Goal: Complete application form

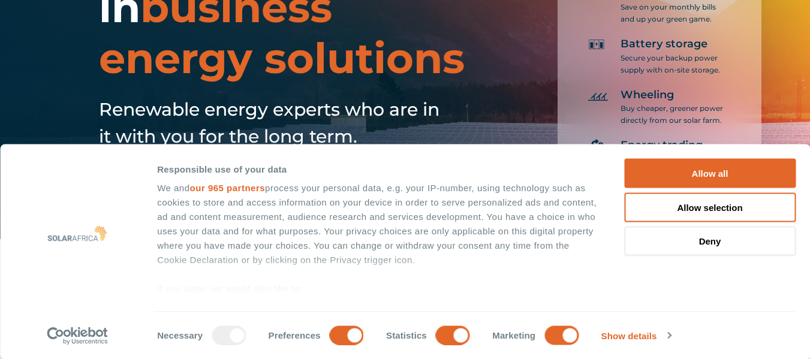
scroll to position [60, 0]
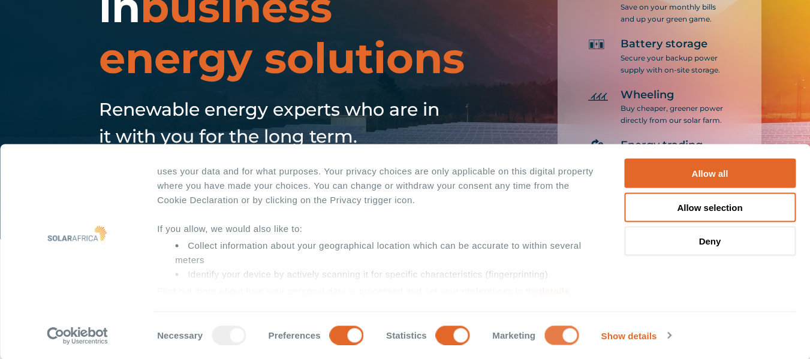
click at [551, 338] on input "Marketing" at bounding box center [561, 334] width 34 height 19
checkbox input "false"
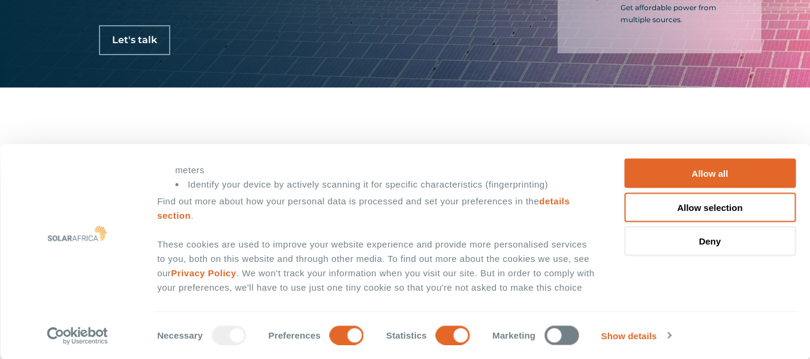
scroll to position [300, 0]
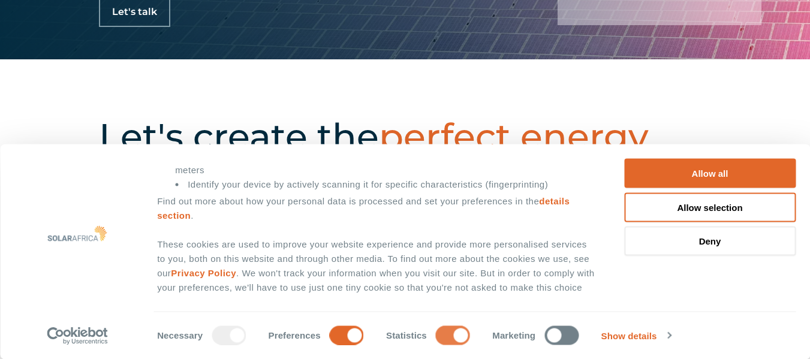
drag, startPoint x: 462, startPoint y: 335, endPoint x: 451, endPoint y: 332, distance: 11.2
click at [460, 339] on input "Statistics" at bounding box center [453, 334] width 34 height 19
checkbox input "false"
click at [348, 348] on div "Consent Details Ad Settings About Responsible use of your data We and our 965 p…" at bounding box center [405, 251] width 810 height 215
drag, startPoint x: 344, startPoint y: 315, endPoint x: 358, endPoint y: 312, distance: 14.2
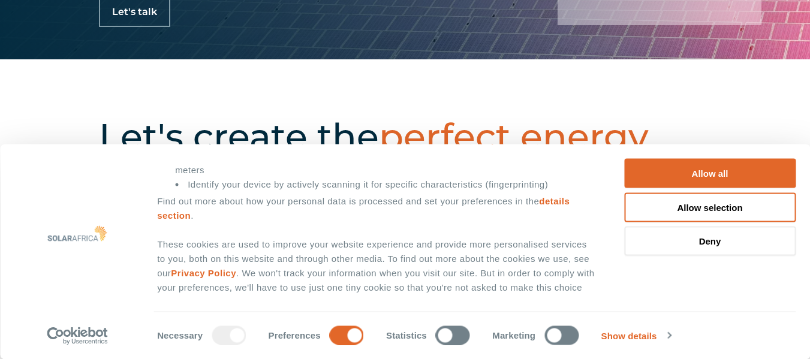
click at [344, 319] on div "Consent Selection Necessary Preferences Statistics Marketing Show details" at bounding box center [475, 329] width 642 height 34
click at [729, 240] on button "Deny" at bounding box center [709, 240] width 171 height 29
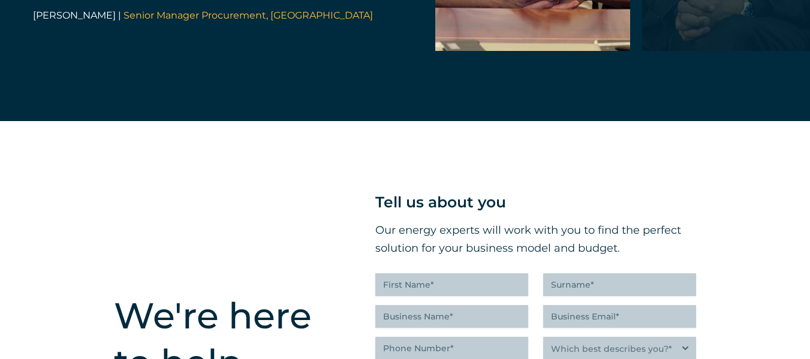
scroll to position [2457, 0]
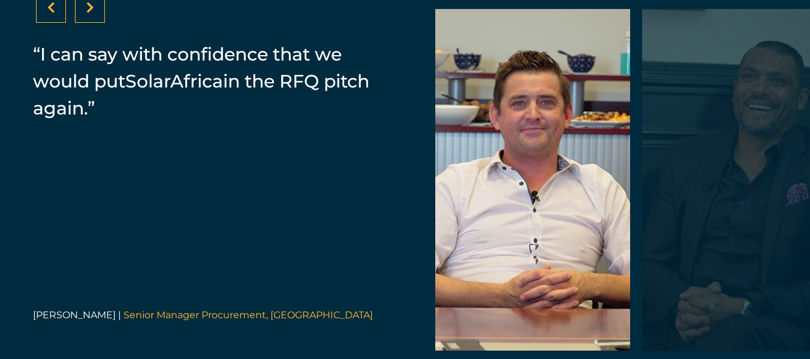
click at [97, 23] on div at bounding box center [90, 8] width 30 height 30
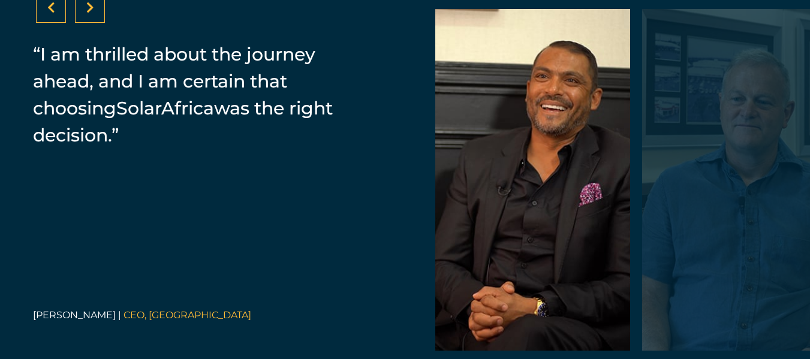
click at [98, 23] on div at bounding box center [90, 8] width 30 height 30
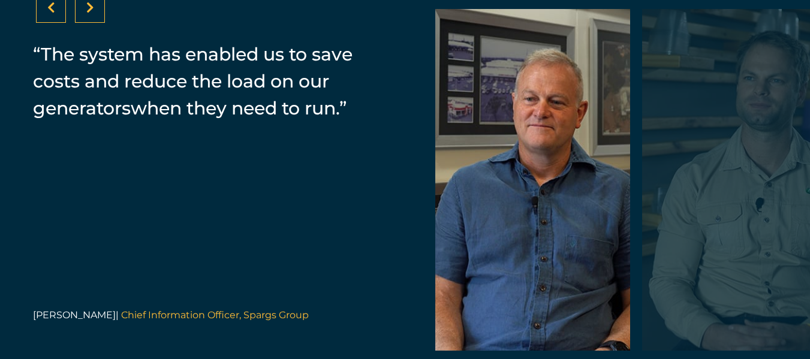
click at [98, 23] on div at bounding box center [90, 8] width 30 height 30
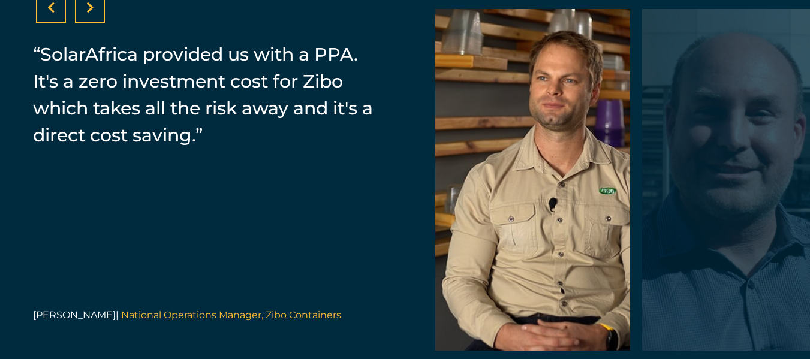
click at [98, 23] on div at bounding box center [90, 8] width 30 height 30
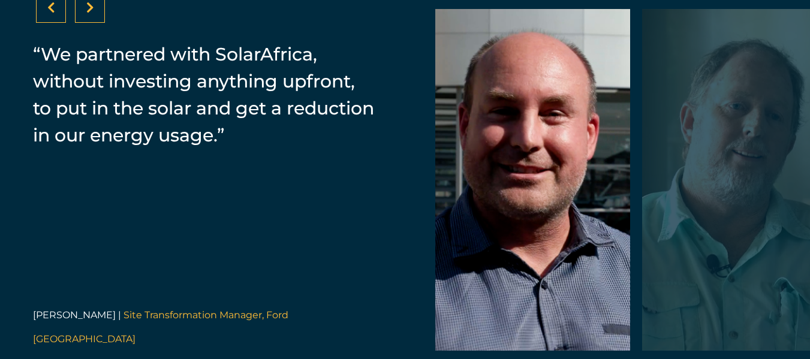
click at [98, 23] on div at bounding box center [90, 8] width 30 height 30
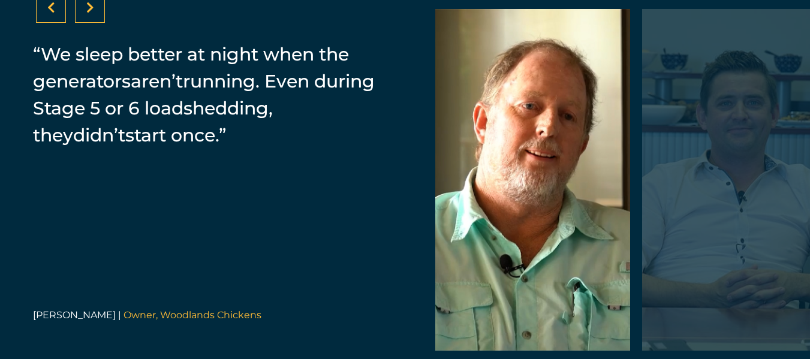
drag, startPoint x: 98, startPoint y: 45, endPoint x: 99, endPoint y: 34, distance: 11.5
click at [99, 23] on div at bounding box center [90, 8] width 30 height 30
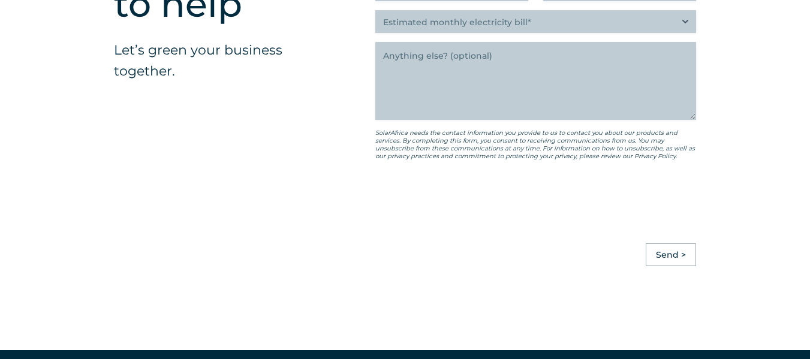
scroll to position [3056, 0]
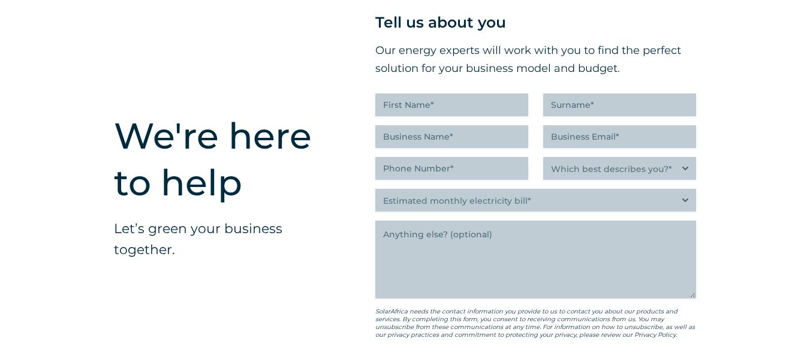
click at [457, 113] on div "Tell us about you Our energy experts will work with you to find the perfect sol…" at bounding box center [535, 205] width 321 height 391
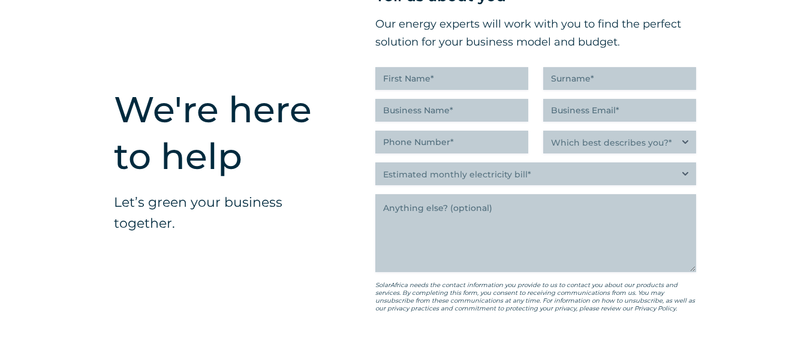
scroll to position [2956, 0]
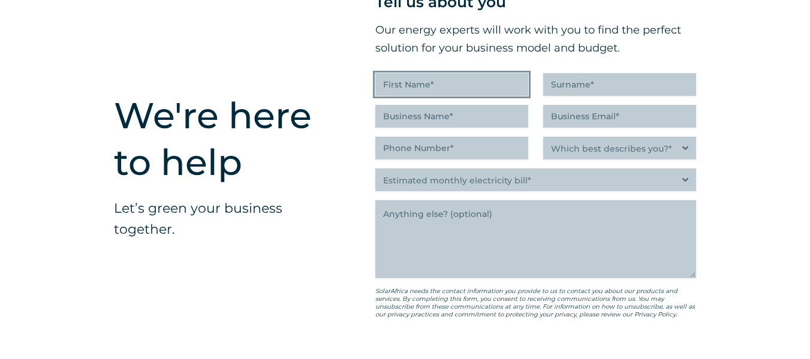
click at [484, 96] on input "First Name (Required)" at bounding box center [451, 84] width 153 height 23
type input "schylah"
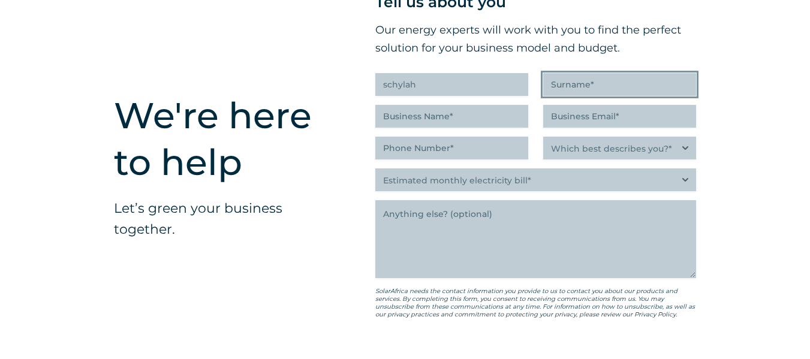
click at [656, 90] on input "Surname (Required)" at bounding box center [619, 84] width 153 height 23
type input "[PERSON_NAME]"
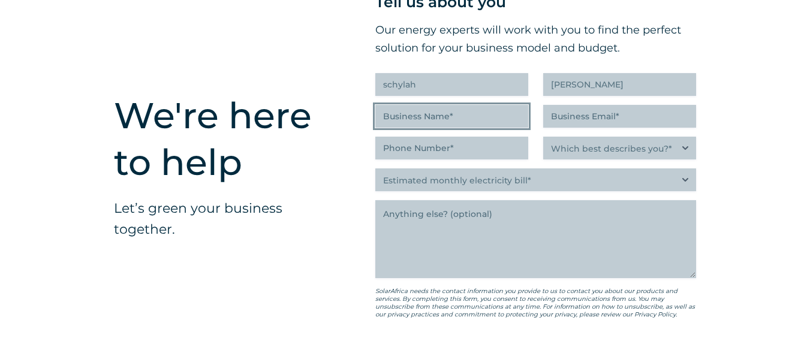
click at [479, 122] on input "Business Name (Required)" at bounding box center [451, 116] width 153 height 23
type input "GC Solar"
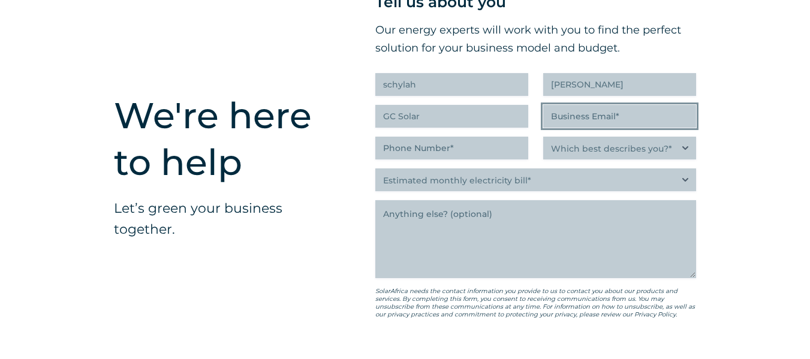
click at [606, 117] on input "Business Email (Required)" at bounding box center [619, 116] width 153 height 23
type input "[EMAIL_ADDRESS][DOMAIN_NAME]"
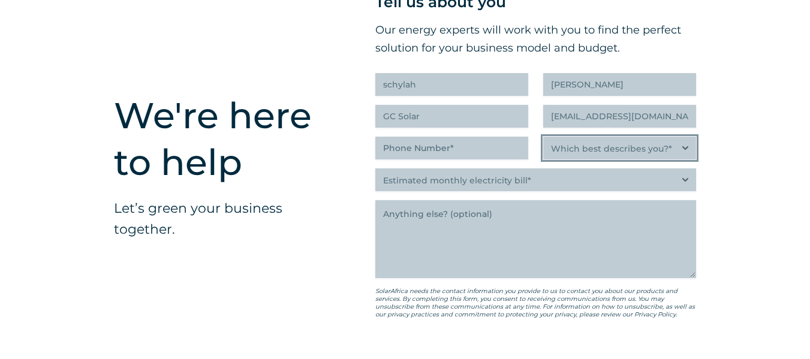
click at [650, 156] on select "Which best describes you?* Researching and identifying the best energy solution…" at bounding box center [619, 148] width 153 height 23
select select "C-suite executive or director looking for an energy solution that builds a more…"
click at [543, 140] on select "Which best describes you?* Researching and identifying the best energy solution…" at bounding box center [619, 148] width 153 height 23
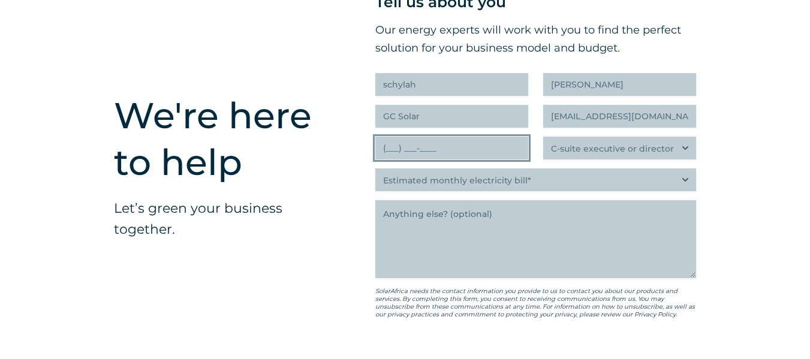
click at [454, 159] on input "(___) ___-____" at bounding box center [451, 148] width 153 height 23
type input "(060) 586-9225"
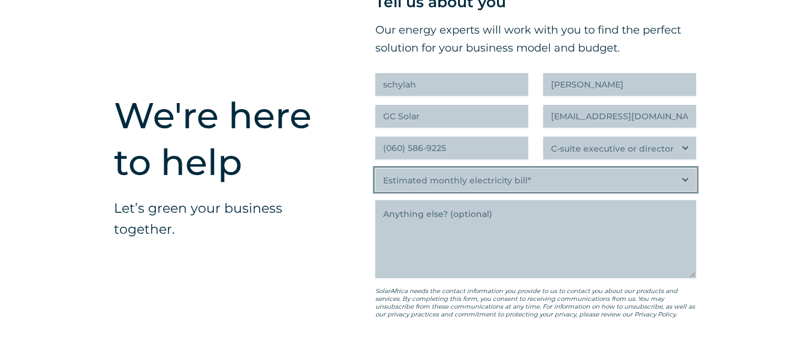
click at [549, 186] on select "Estimated monthly electricity bill* Less than R500K More than R500K" at bounding box center [535, 179] width 321 height 23
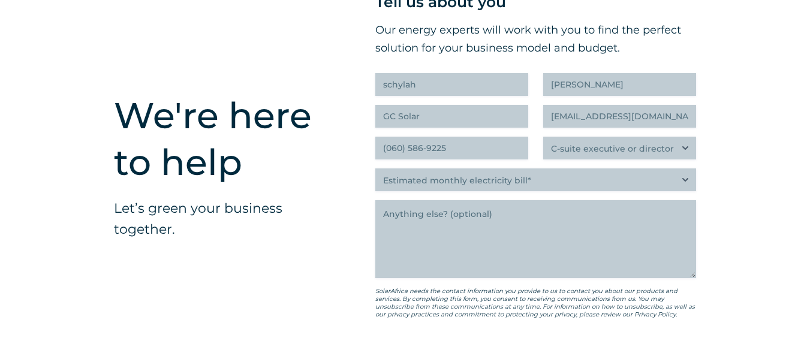
scroll to position [2971, 0]
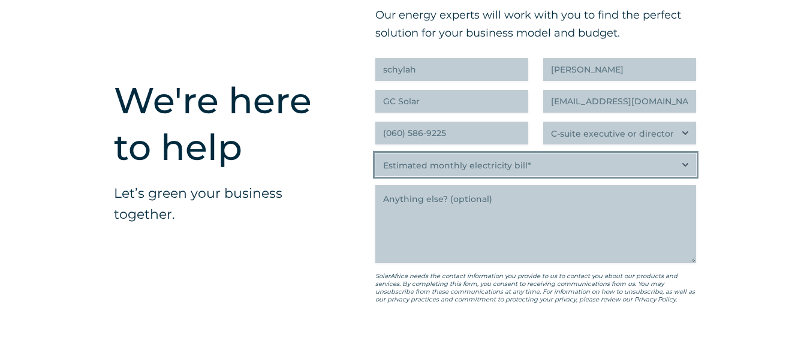
click at [455, 172] on select "Estimated monthly electricity bill* Less than R500K More than R500K" at bounding box center [535, 164] width 321 height 23
select select "More than R500K"
click at [375, 156] on select "Estimated monthly electricity bill* Less than R500K More than R500K" at bounding box center [535, 164] width 321 height 23
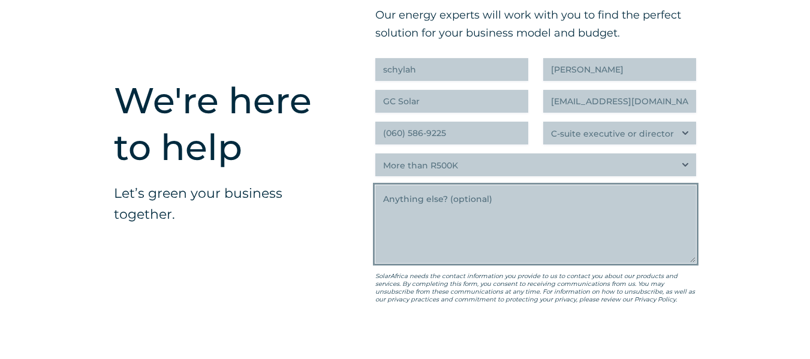
click at [421, 219] on textarea "Anything else" at bounding box center [535, 224] width 321 height 78
type textarea "I would like to set up a meeting with someone in procurement"
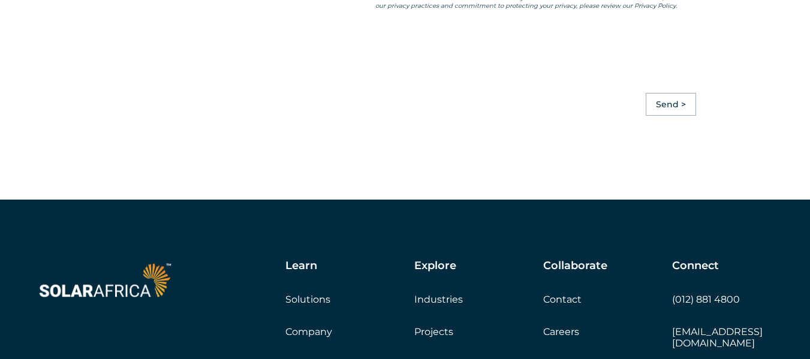
scroll to position [3271, 0]
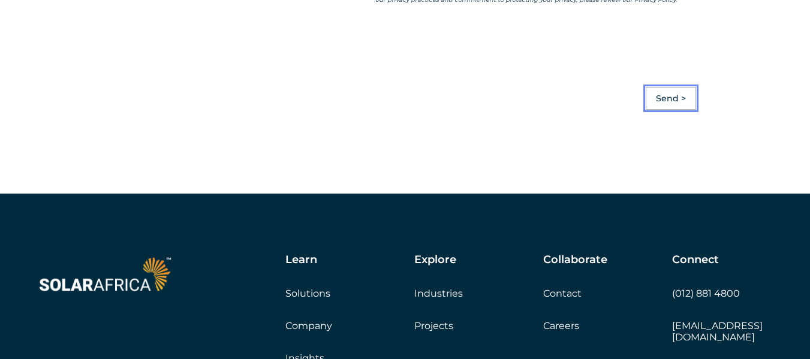
click at [671, 96] on input "Send >" at bounding box center [670, 98] width 50 height 23
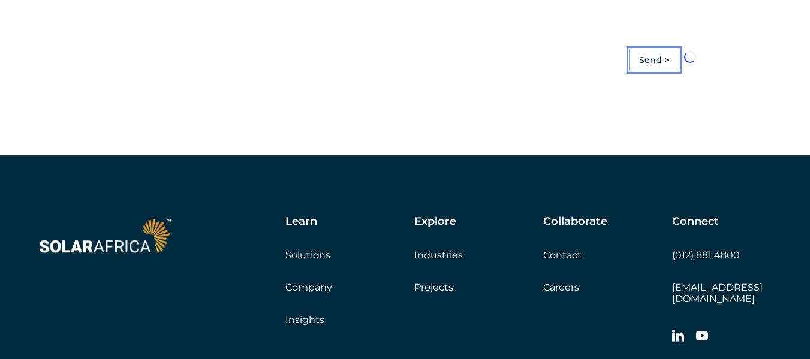
scroll to position [3331, 0]
